Goal: Information Seeking & Learning: Learn about a topic

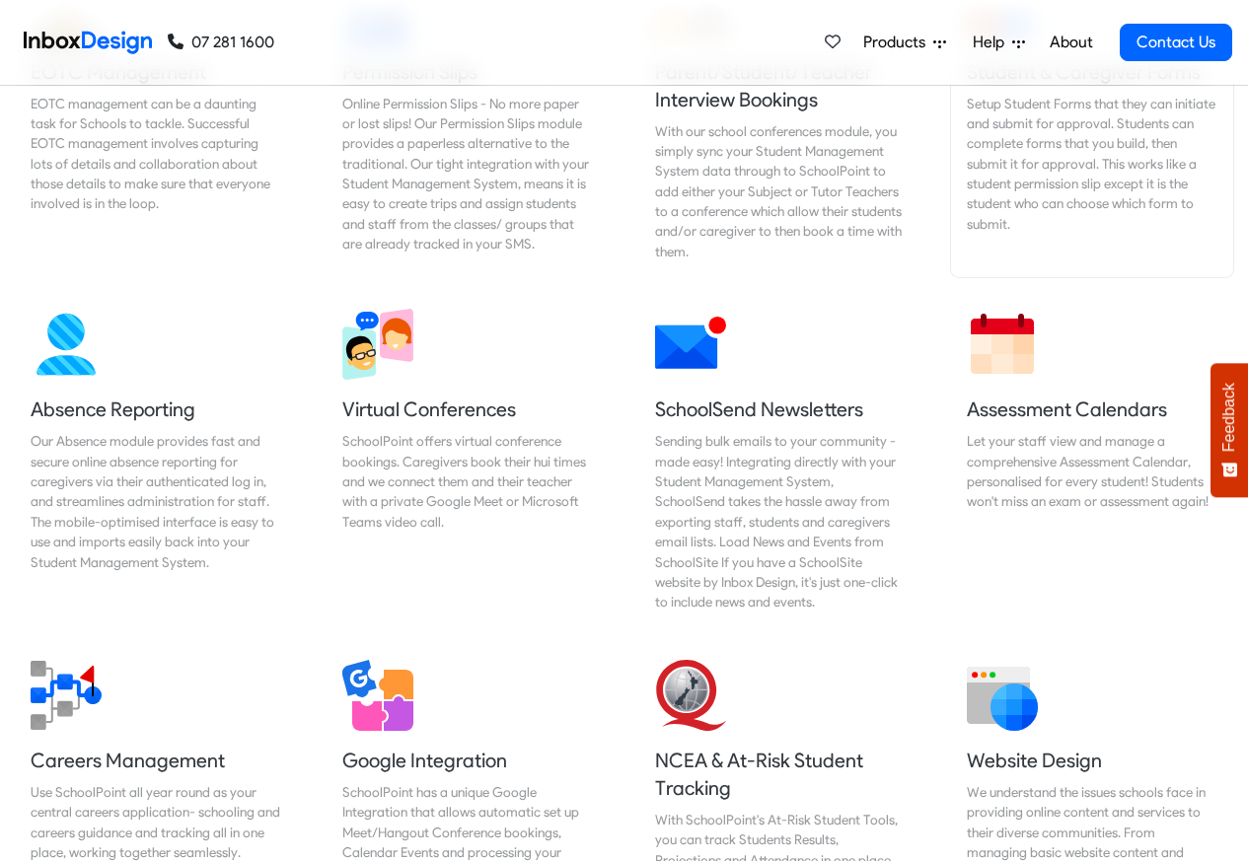
scroll to position [1421, 0]
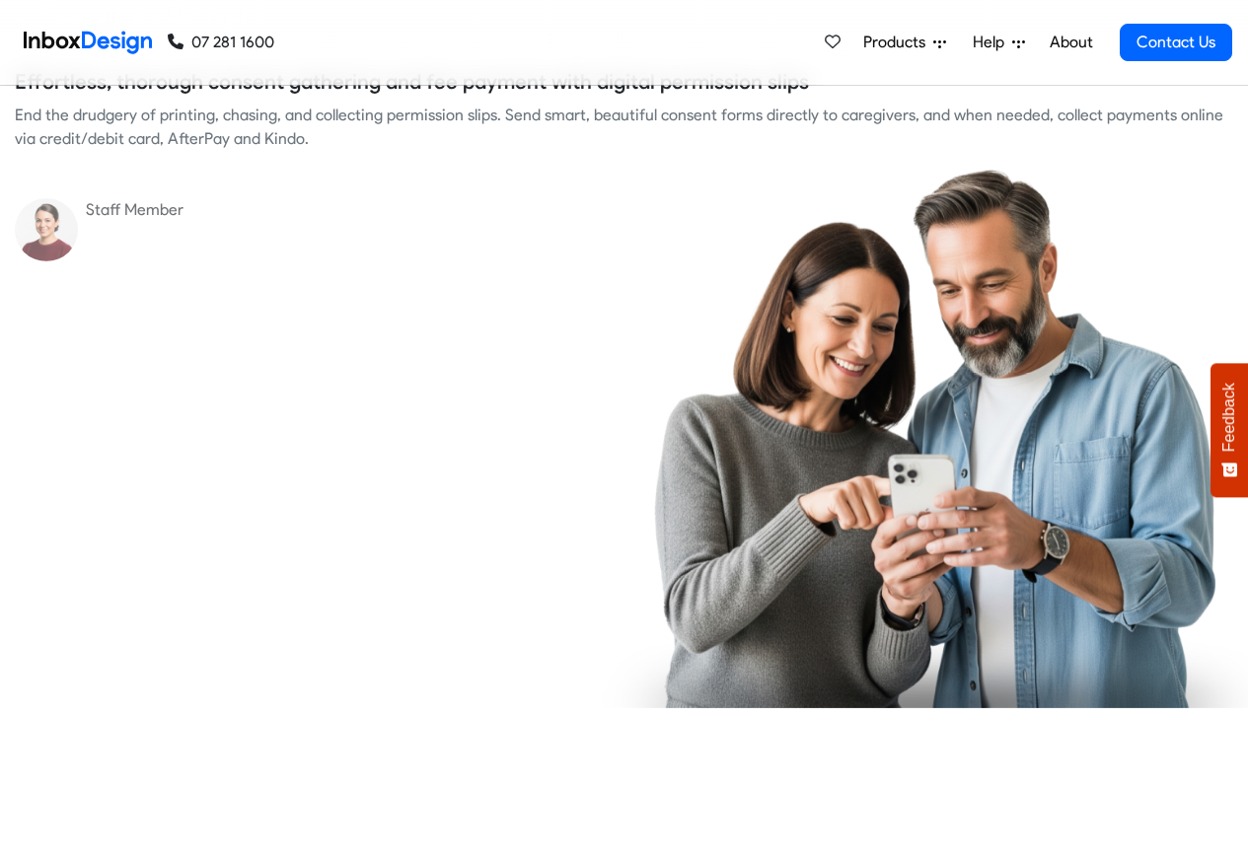
checkbox input "true"
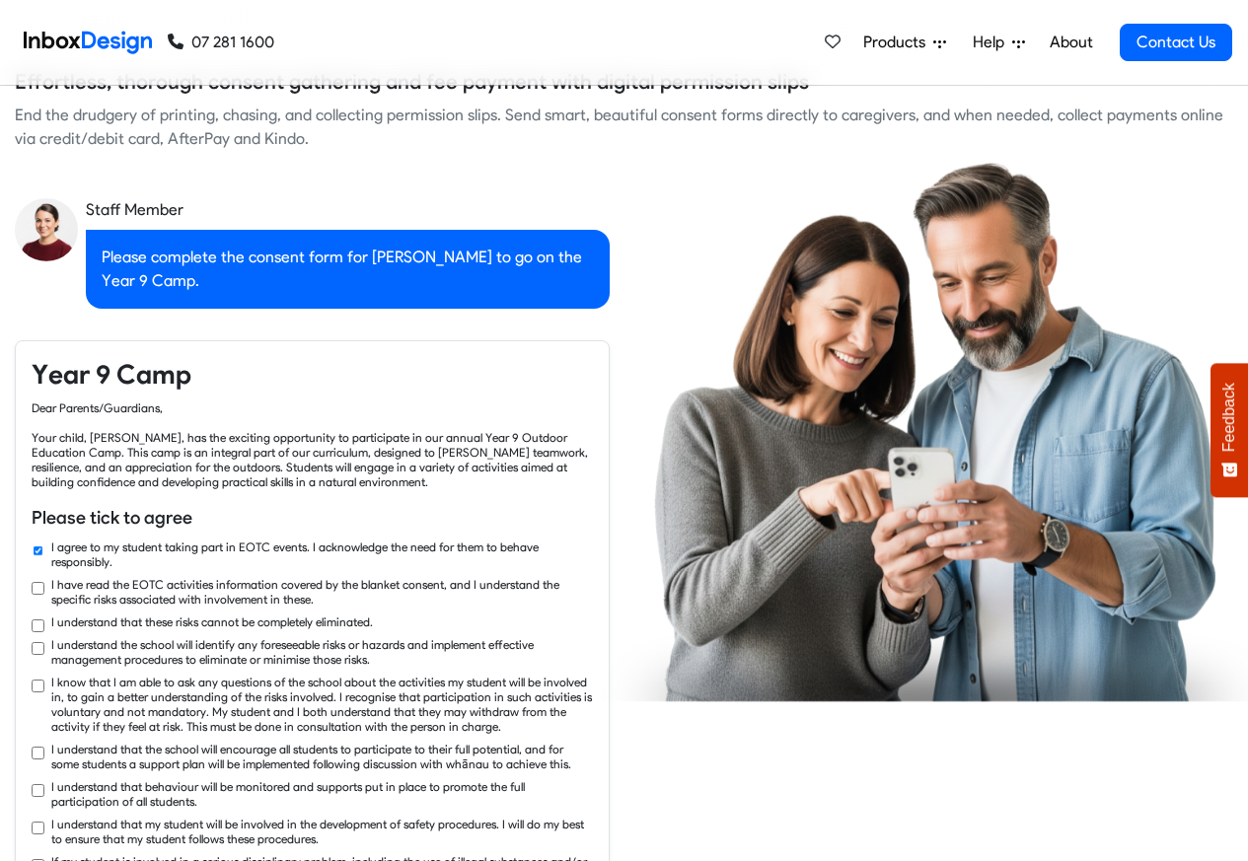
checkbox input "true"
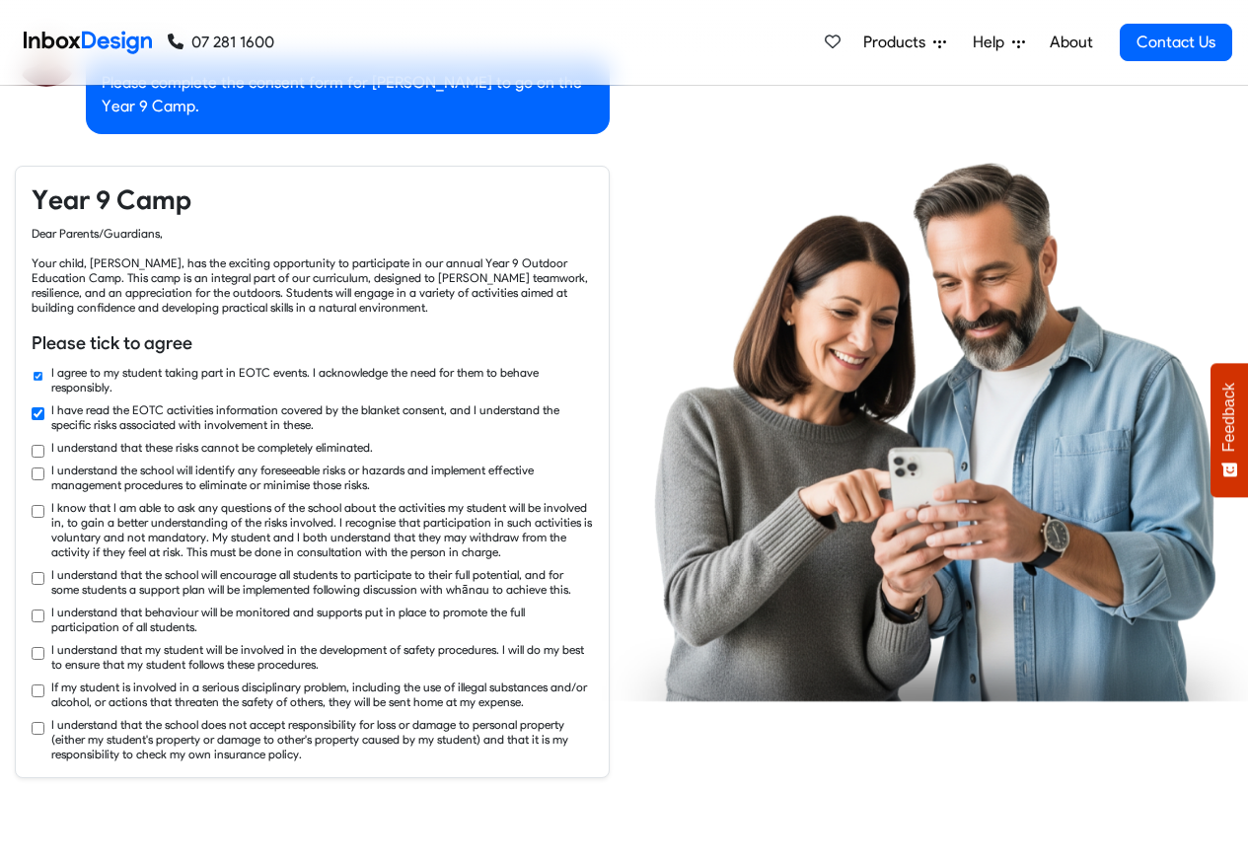
checkbox input "true"
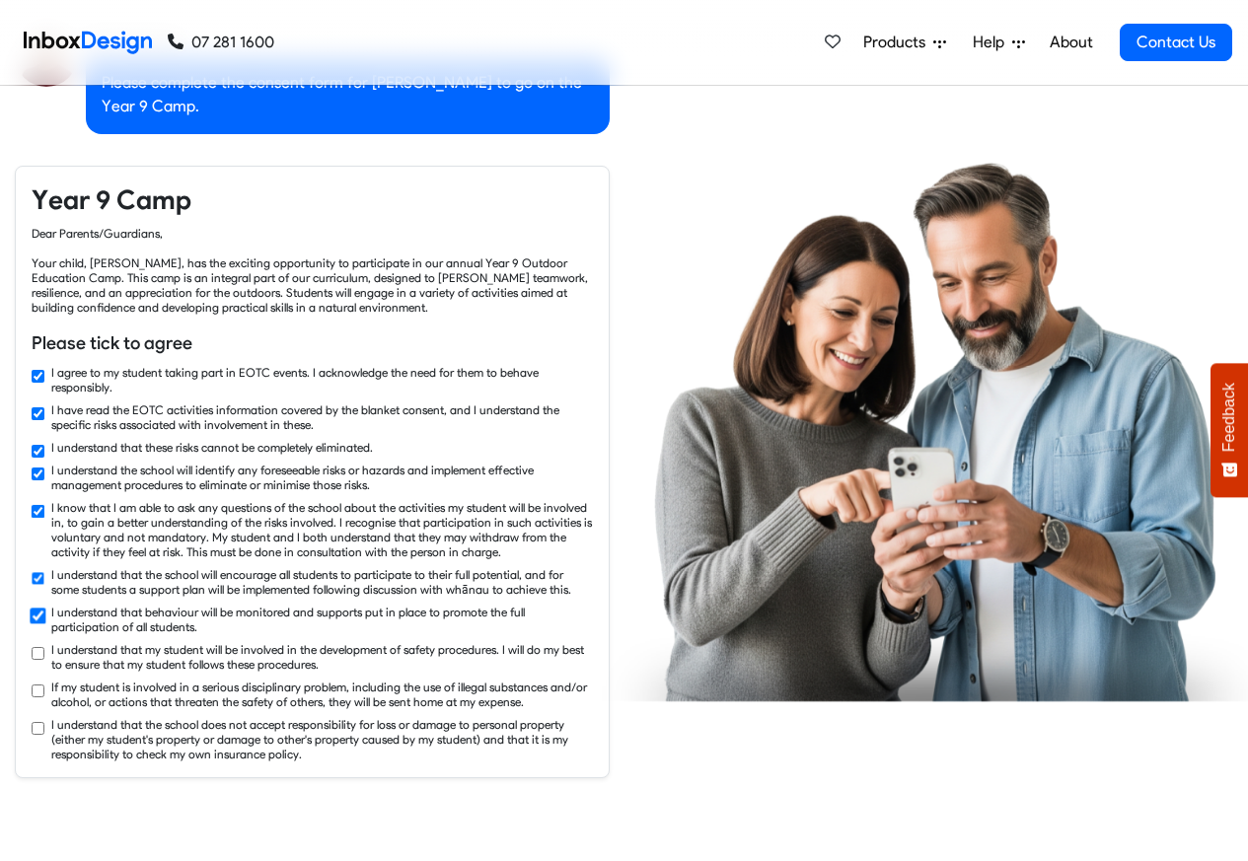
checkbox input "true"
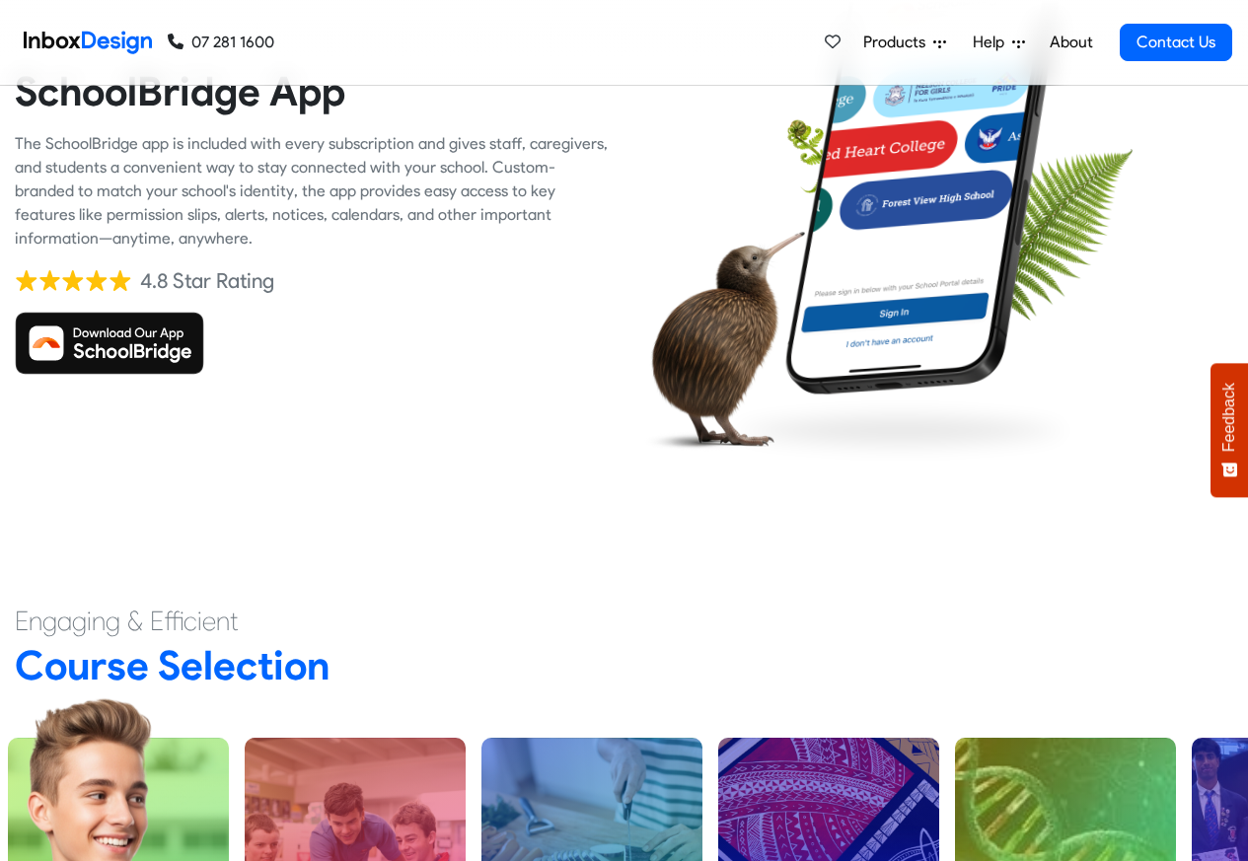
scroll to position [4618, 0]
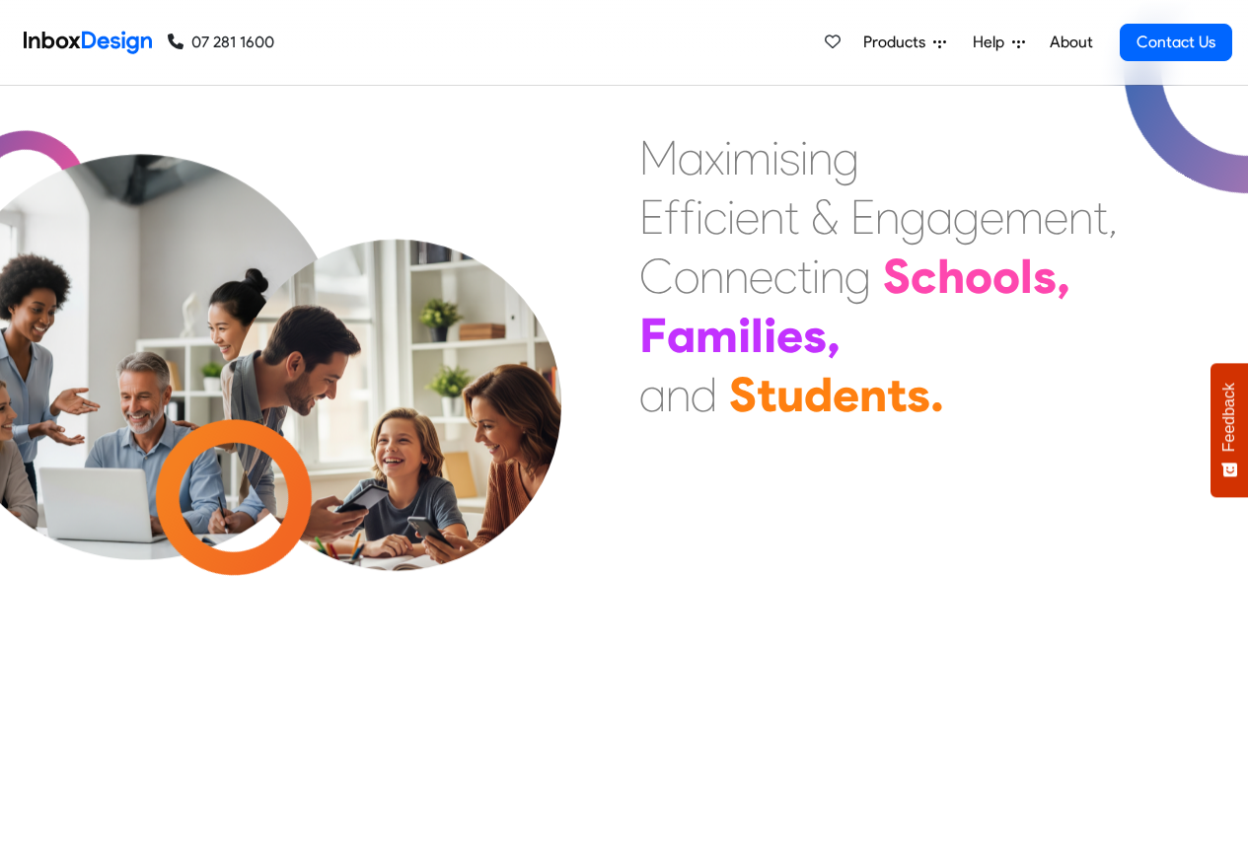
checkbox input "true"
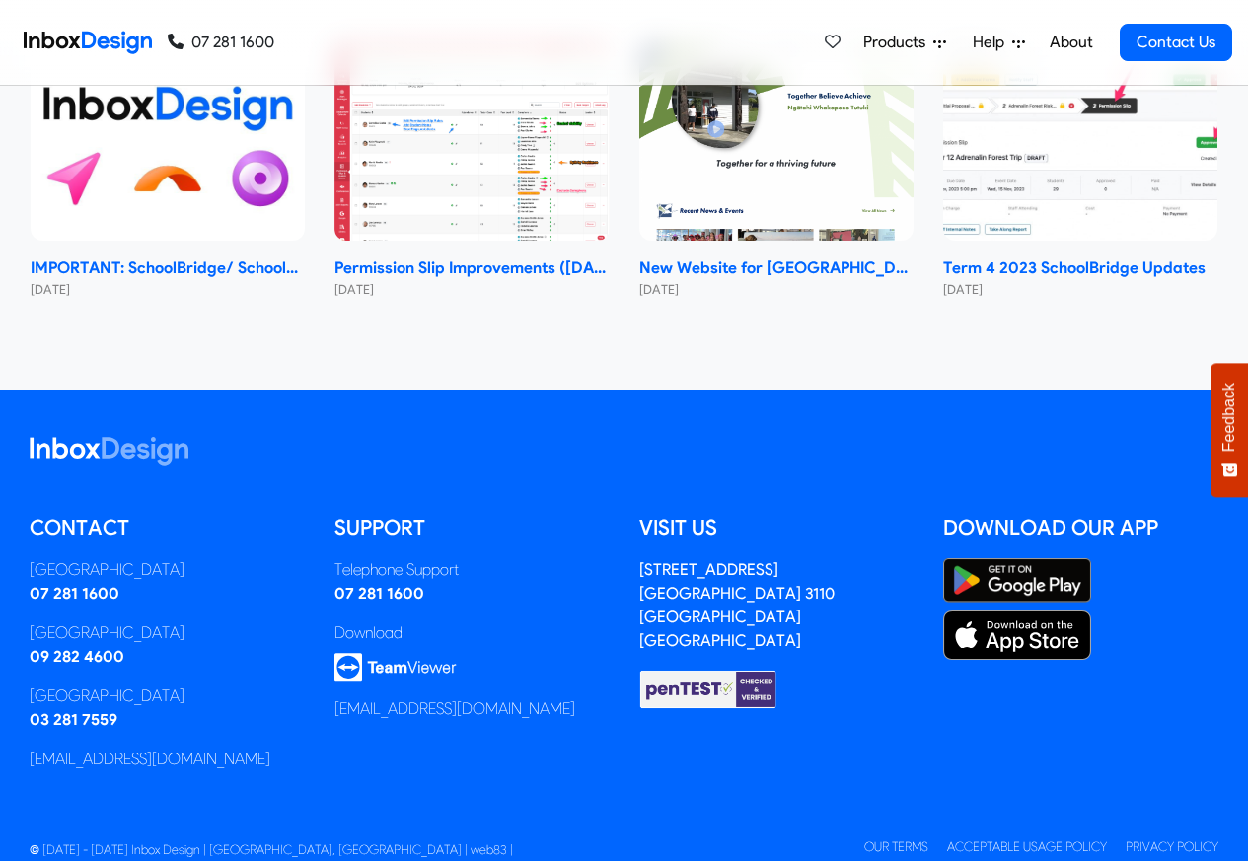
checkbox input "true"
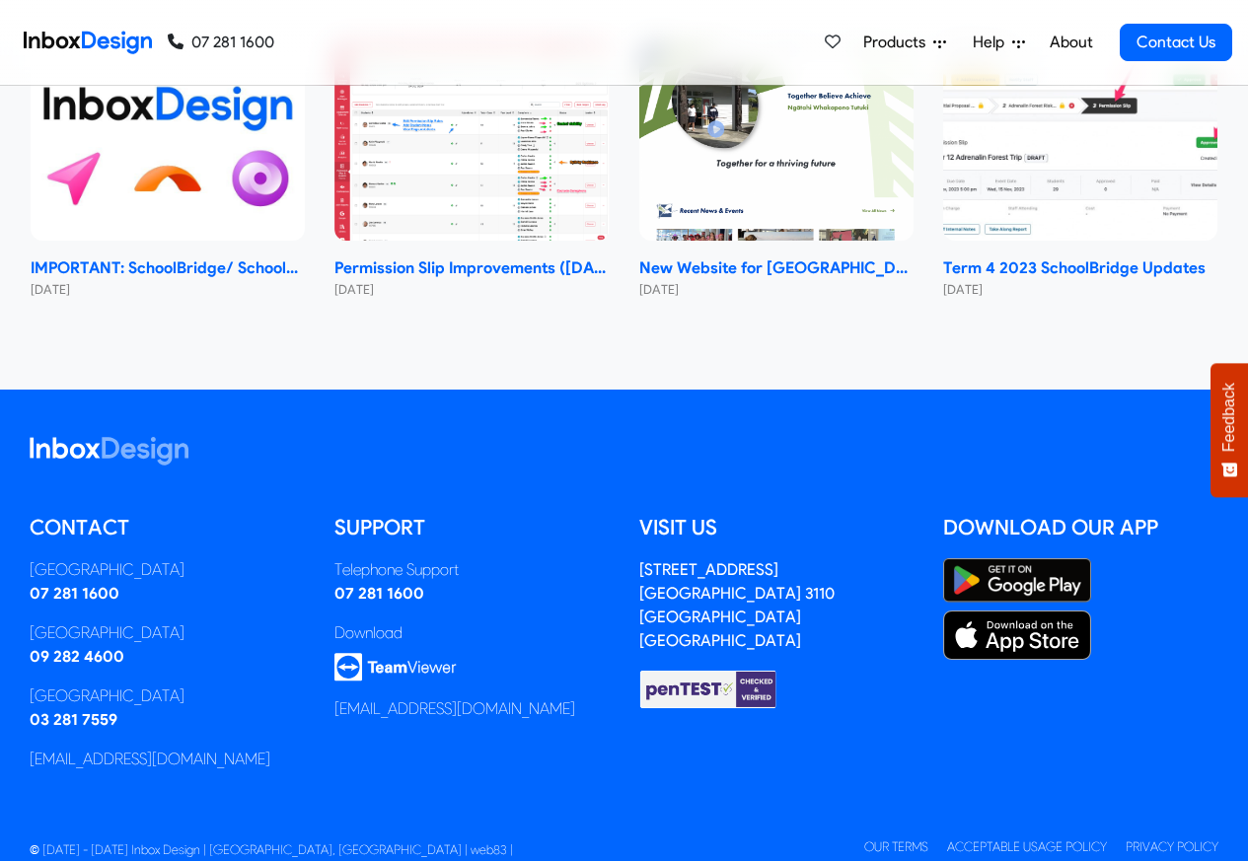
checkbox input "true"
